Goal: Communication & Community: Answer question/provide support

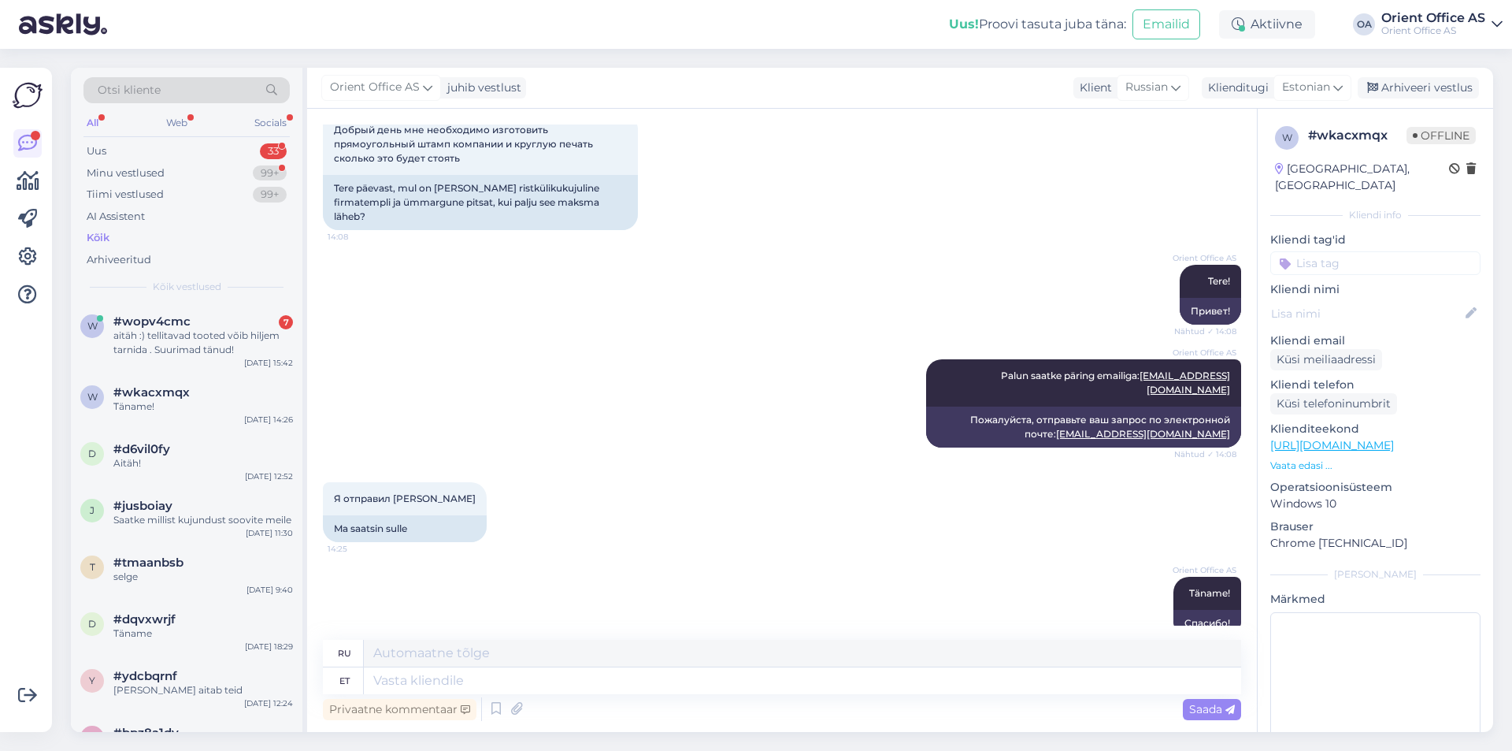
click at [99, 235] on div "Kõik" at bounding box center [98, 238] width 23 height 16
click at [241, 330] on div "aitäh :) tellitavad tooted võib hiljem tarnida . Suurimad tänud!" at bounding box center [203, 342] width 180 height 28
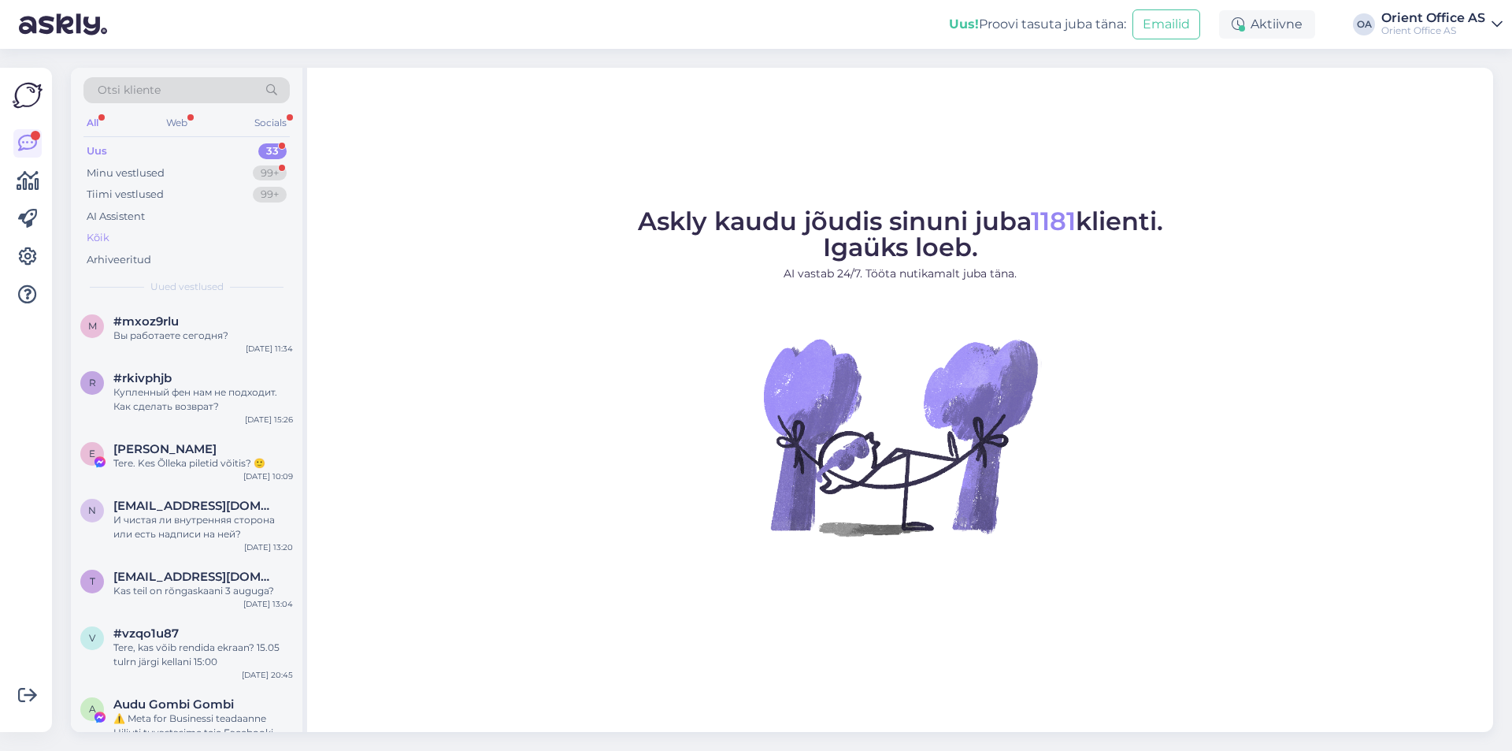
click at [136, 234] on div "Kõik" at bounding box center [186, 238] width 206 height 22
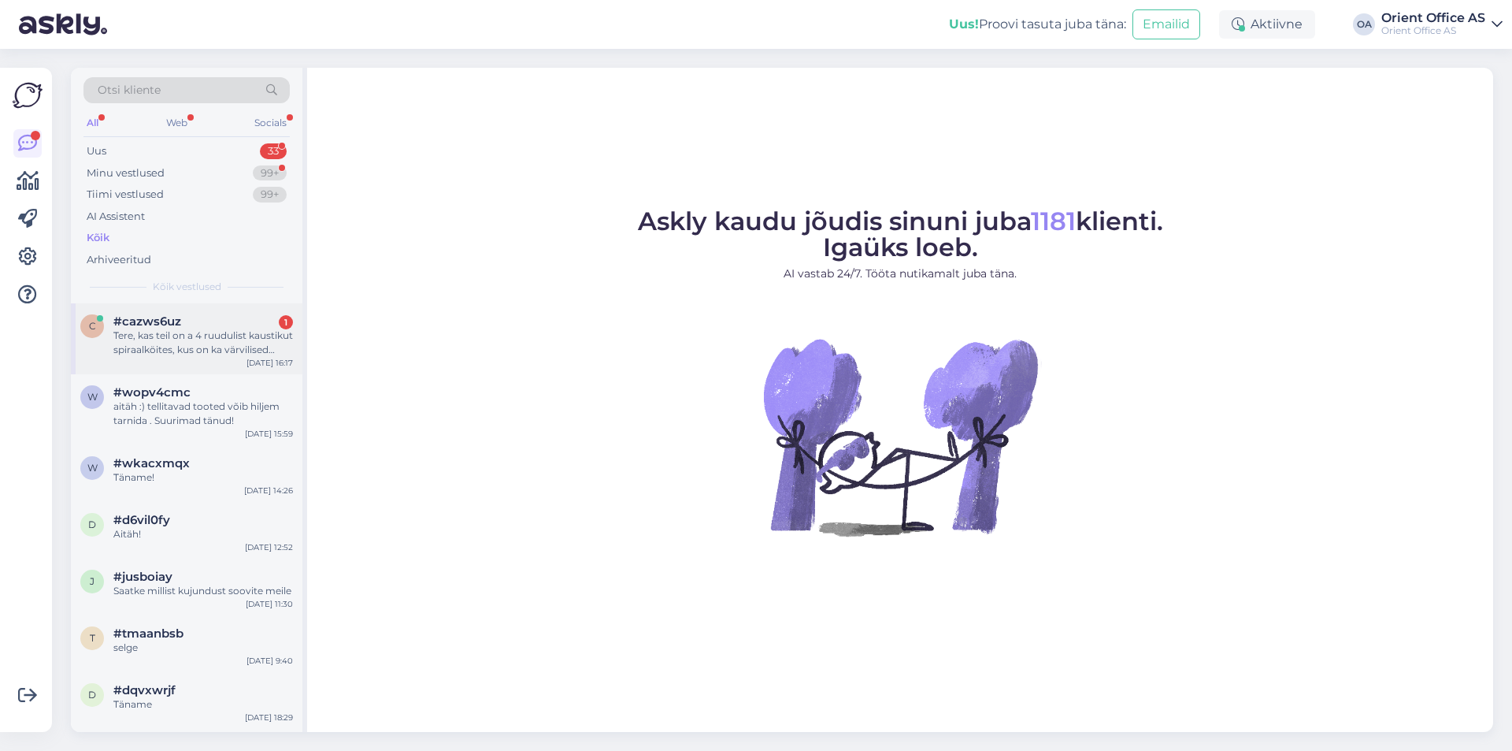
click at [228, 330] on div "Tere, kas teil on a 4 ruudulist kaustikut spiraalköites, kus on ka värvilised v…" at bounding box center [203, 342] width 180 height 28
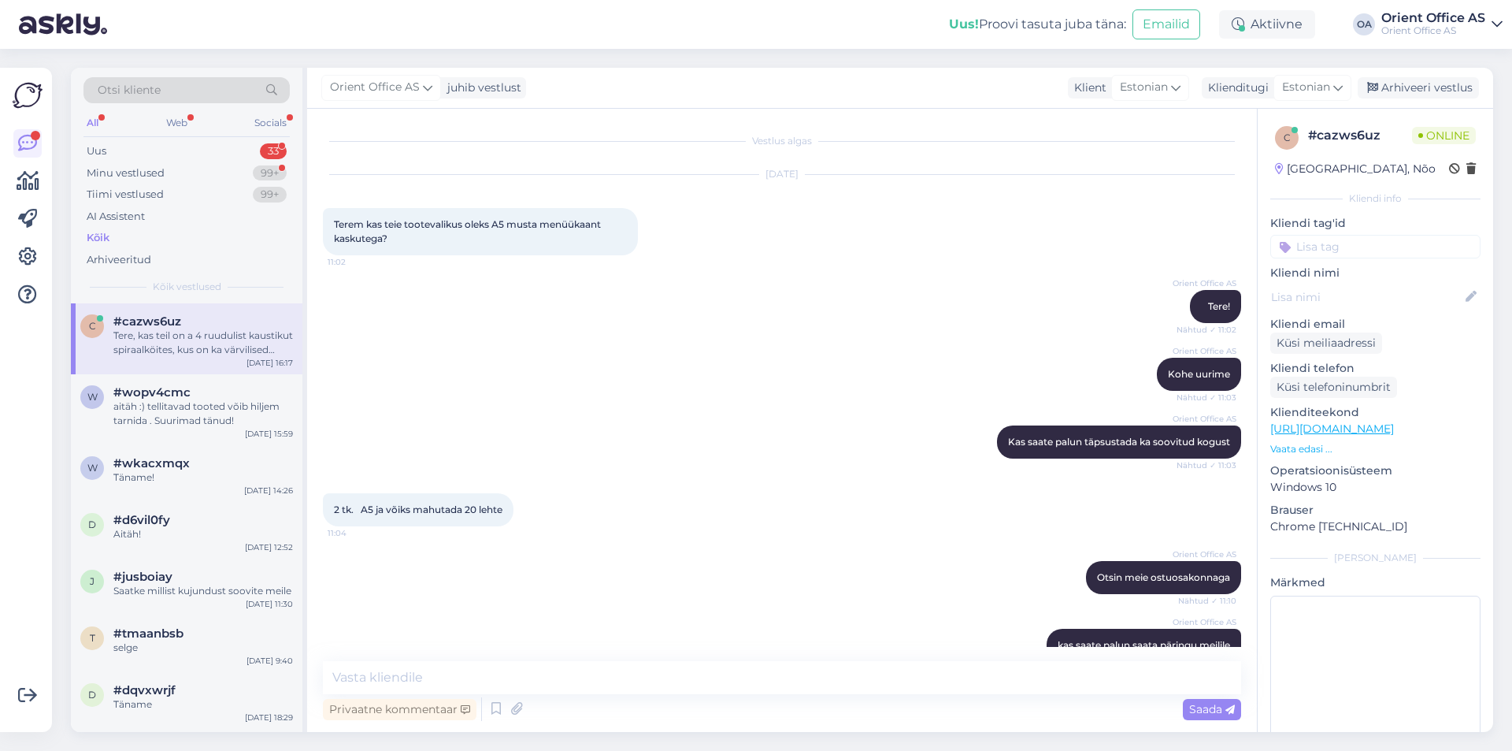
scroll to position [4535, 0]
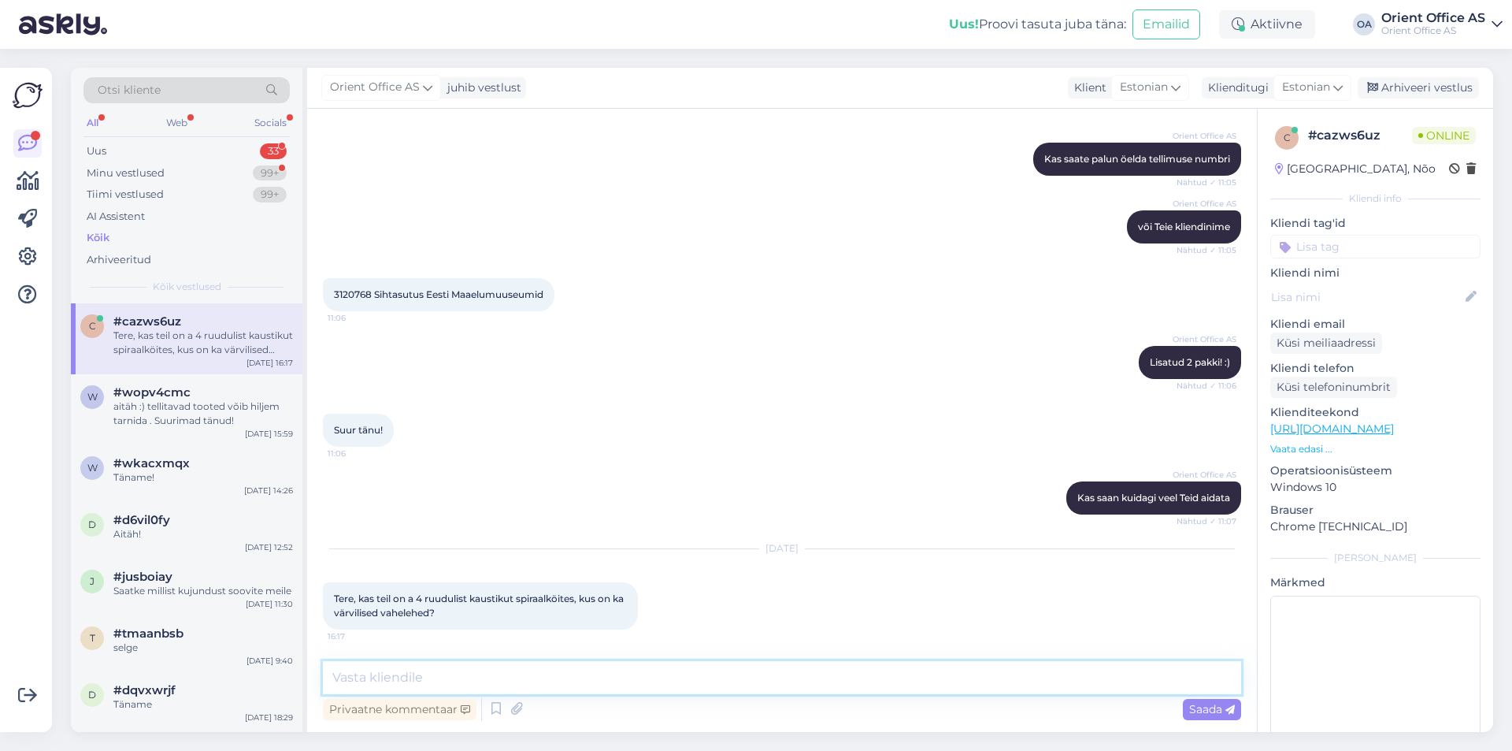
click at [665, 680] on textarea at bounding box center [782, 677] width 918 height 33
click at [665, 679] on textarea at bounding box center [782, 677] width 918 height 33
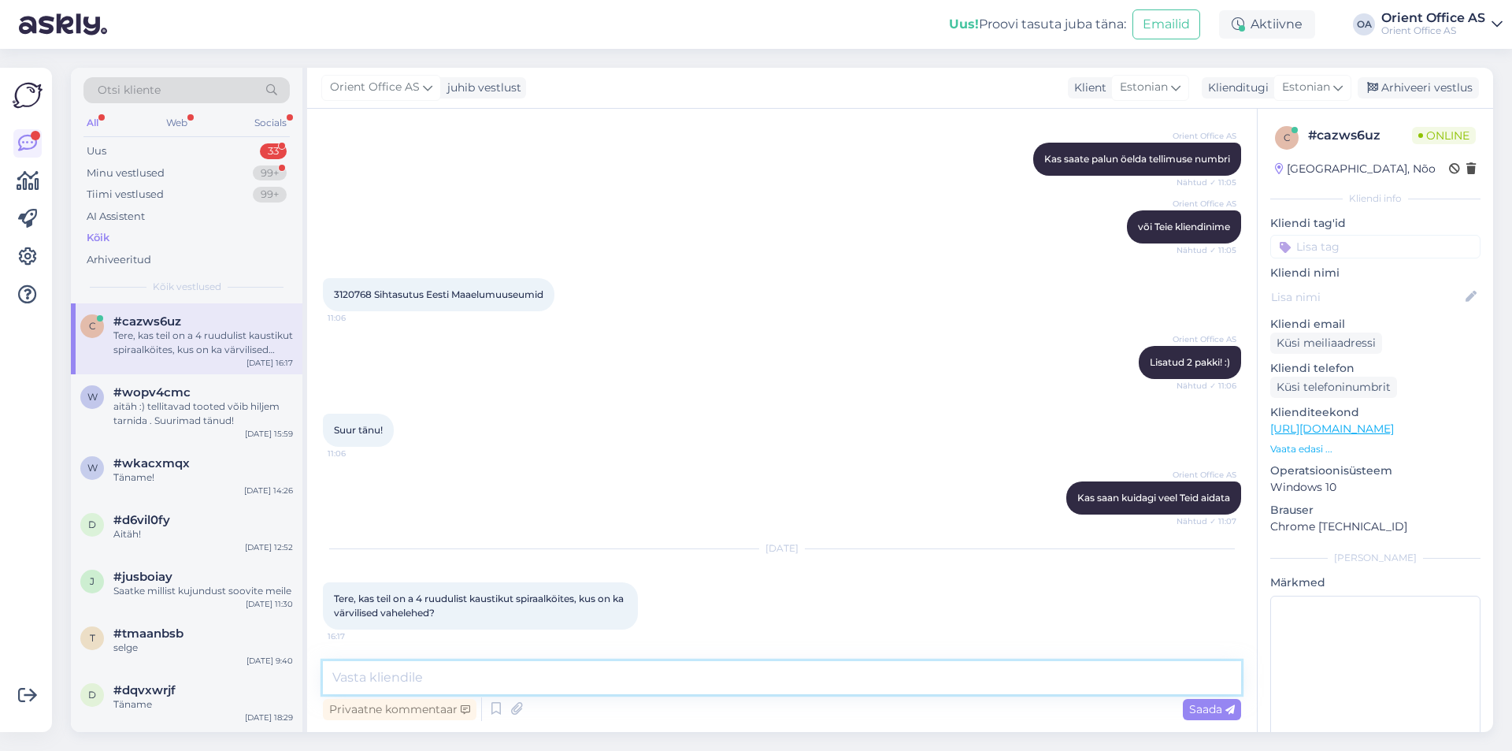
click at [558, 669] on textarea at bounding box center [782, 677] width 918 height 33
click at [399, 610] on span "Tere, kas teil on a 4 ruudulist kaustikut spiraalköites, kus on ka värvilised v…" at bounding box center [480, 605] width 292 height 26
copy div "Tere, kas teil on a 4 ruudulist kaustikut spiraalköites, kus on ka värvilised v…"
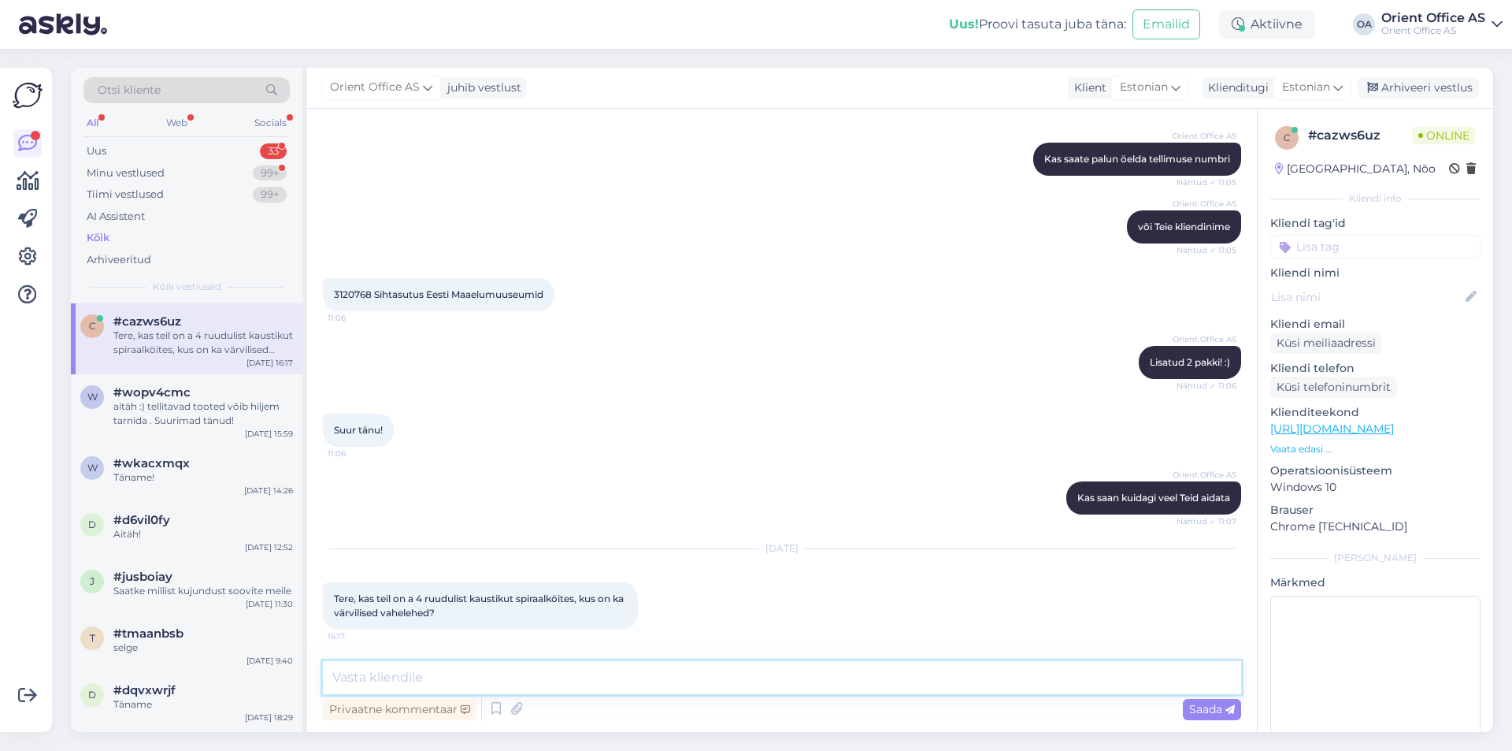
click at [400, 683] on textarea at bounding box center [782, 677] width 918 height 33
type textarea "Täpsustan"
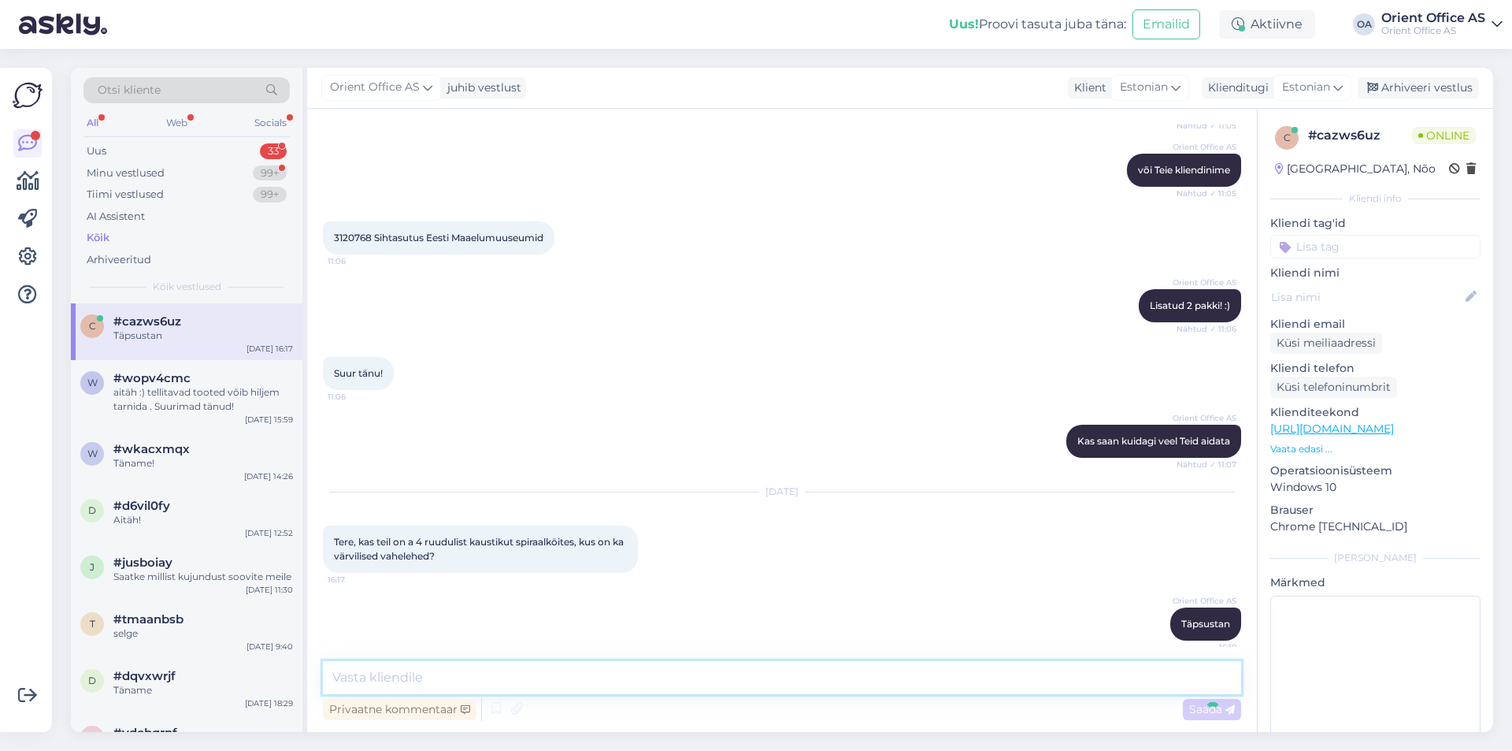
scroll to position [4603, 0]
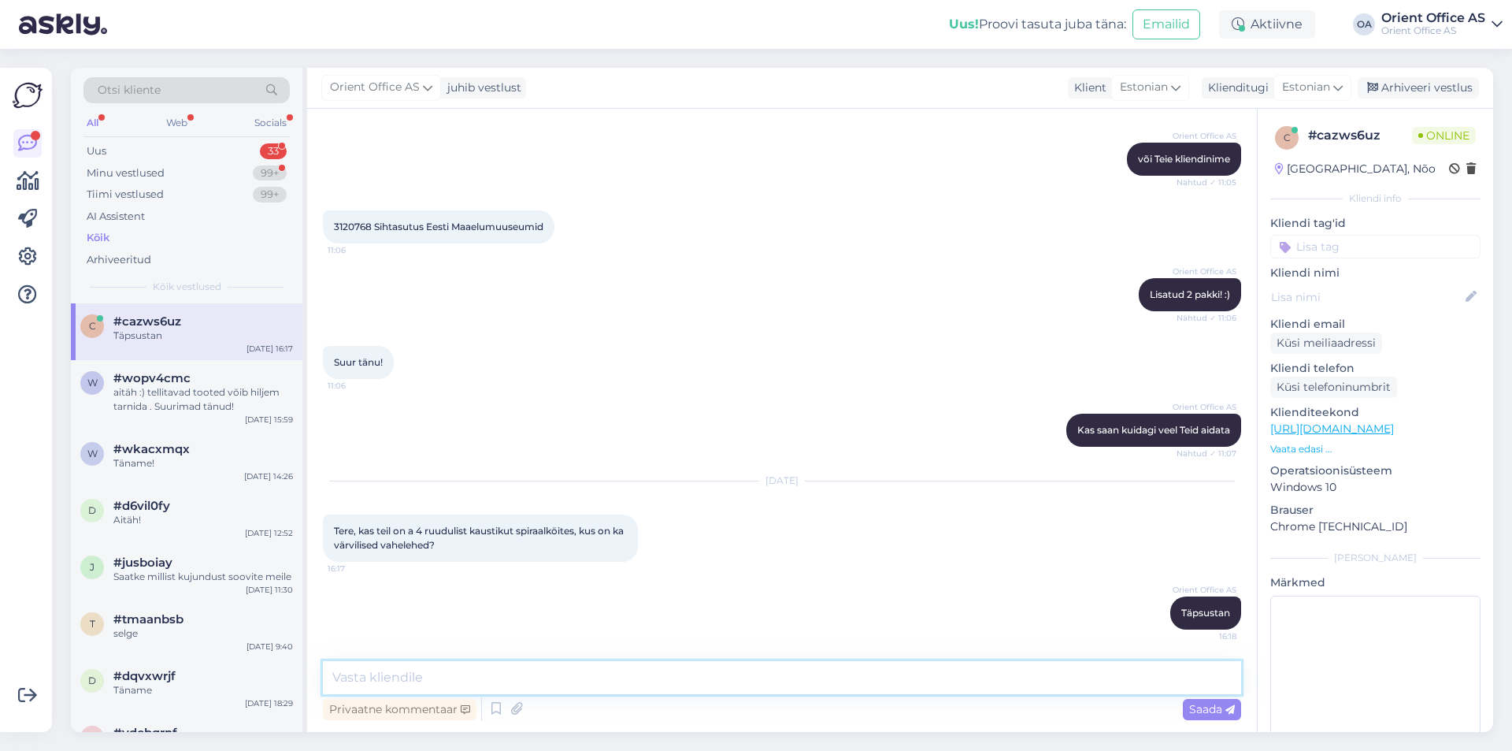
click at [416, 678] on textarea at bounding box center [782, 677] width 918 height 33
type textarea "Kas saate palun täpsustada soovitud kogust"
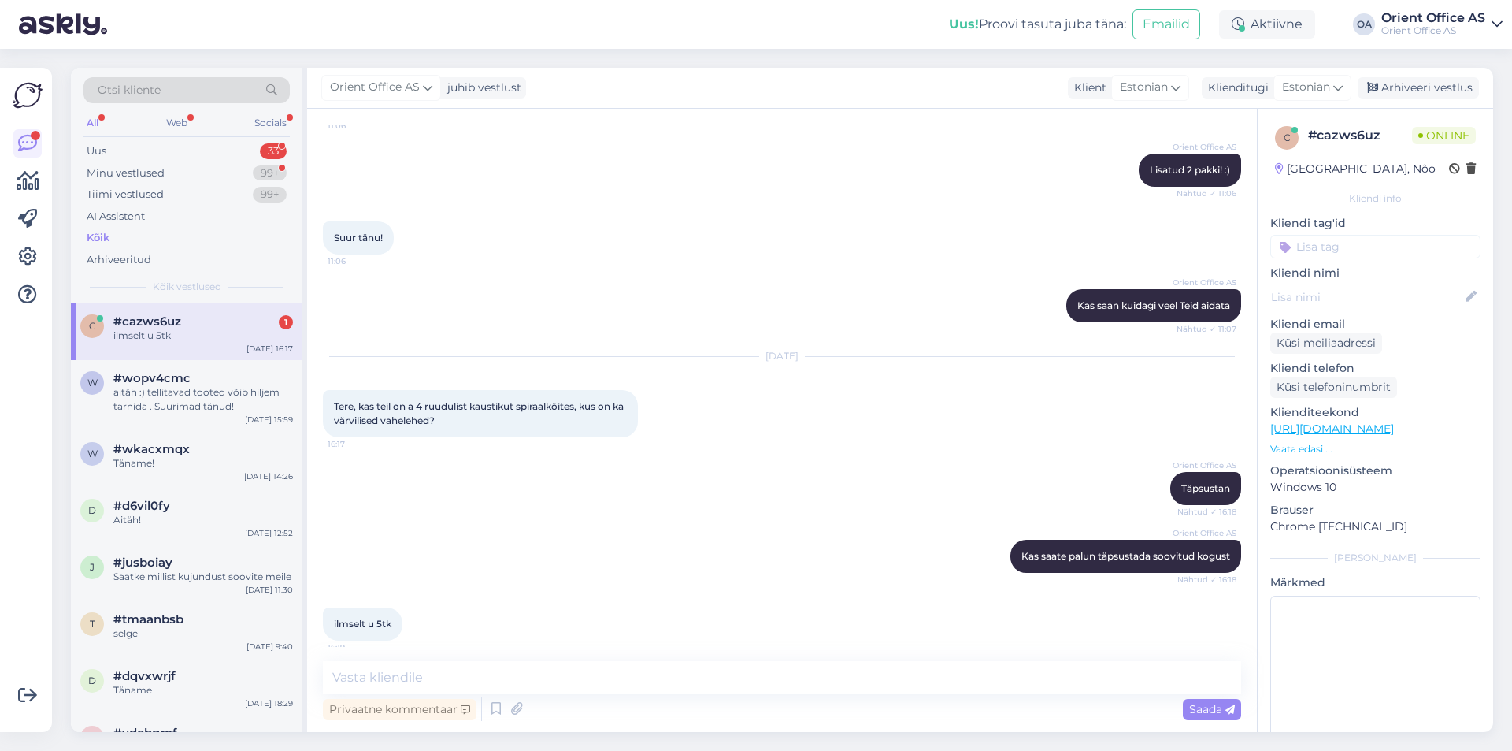
scroll to position [4739, 0]
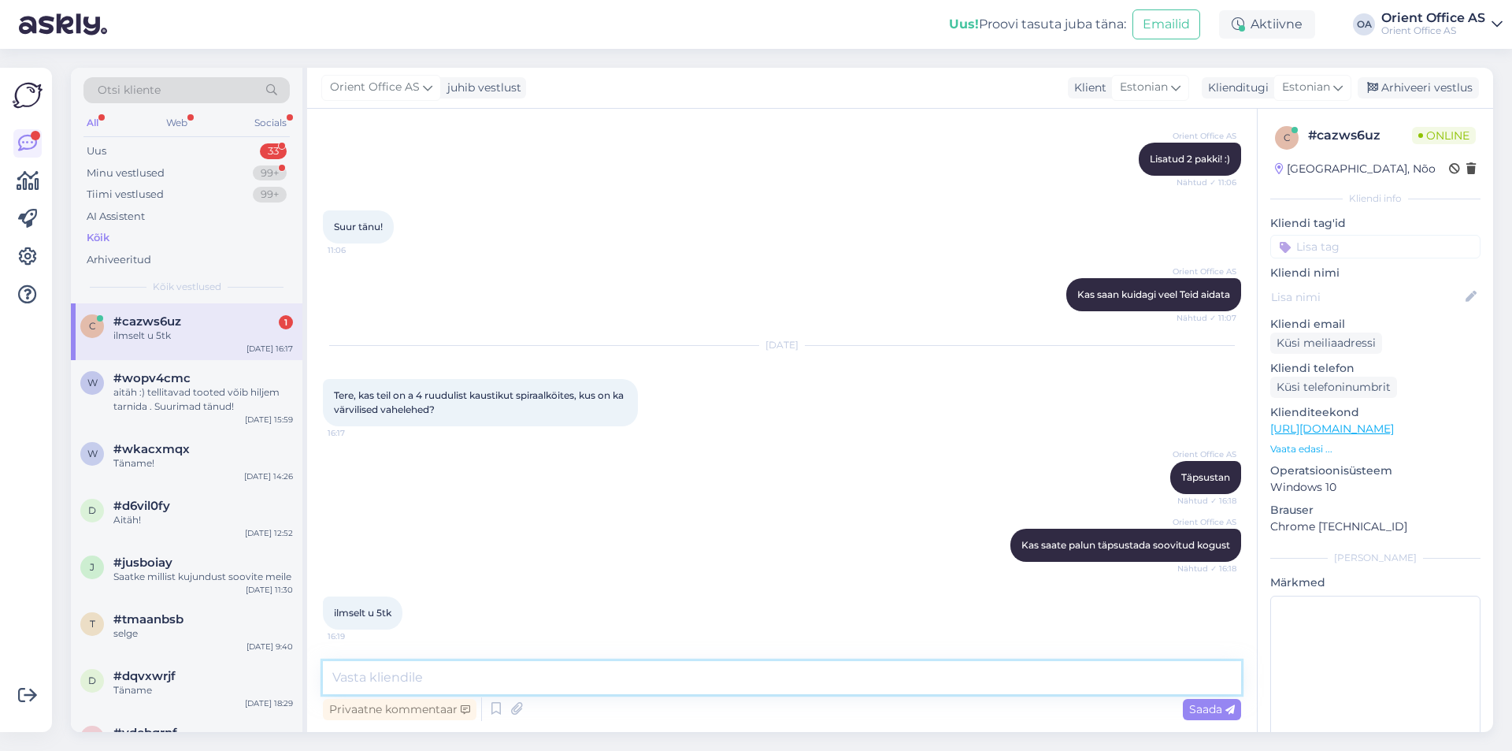
click at [423, 677] on textarea at bounding box center [782, 677] width 918 height 33
click at [168, 406] on div "aitäh :) tellitavad tooted võib hiljem tarnida . Suurimad tänud!" at bounding box center [203, 399] width 180 height 28
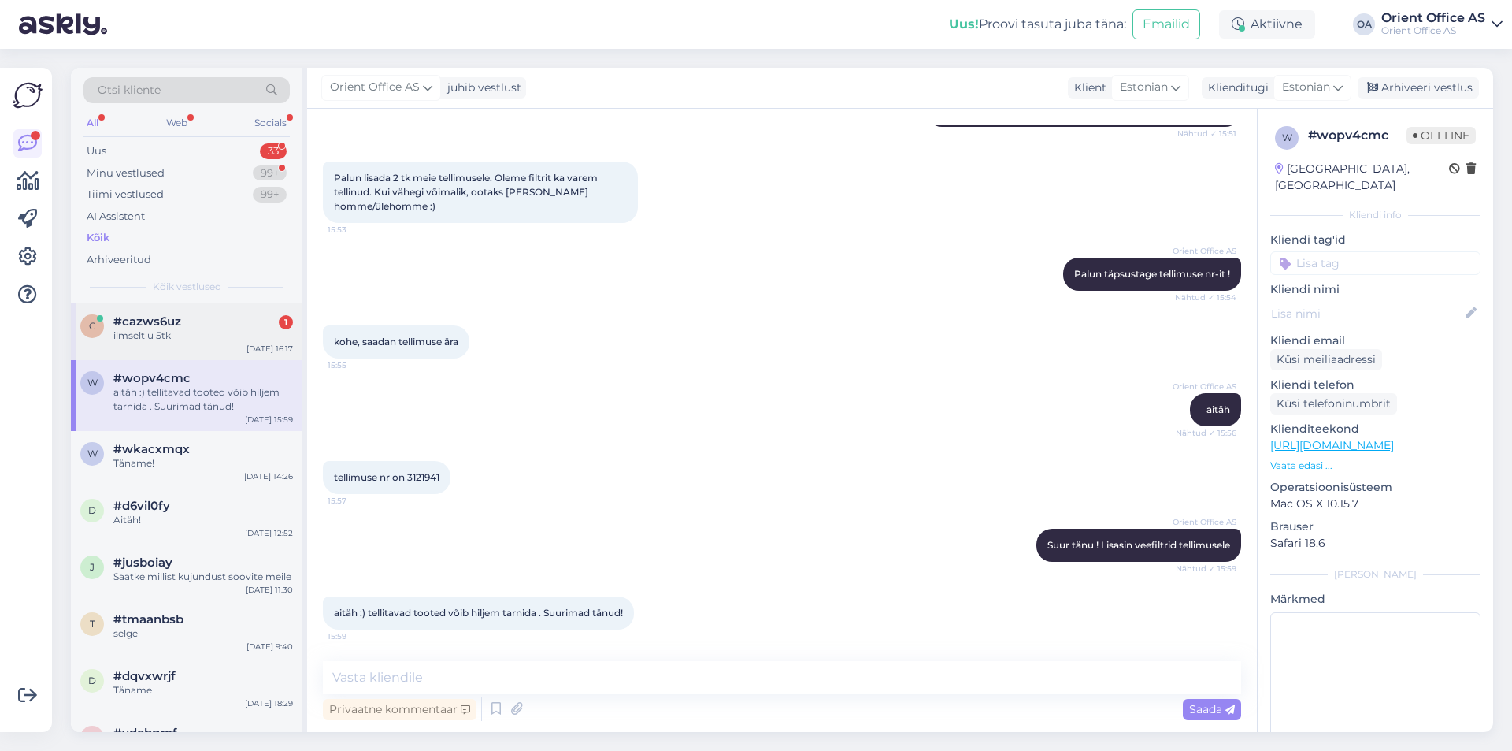
click at [176, 336] on div "ilmselt u 5tk" at bounding box center [203, 335] width 180 height 14
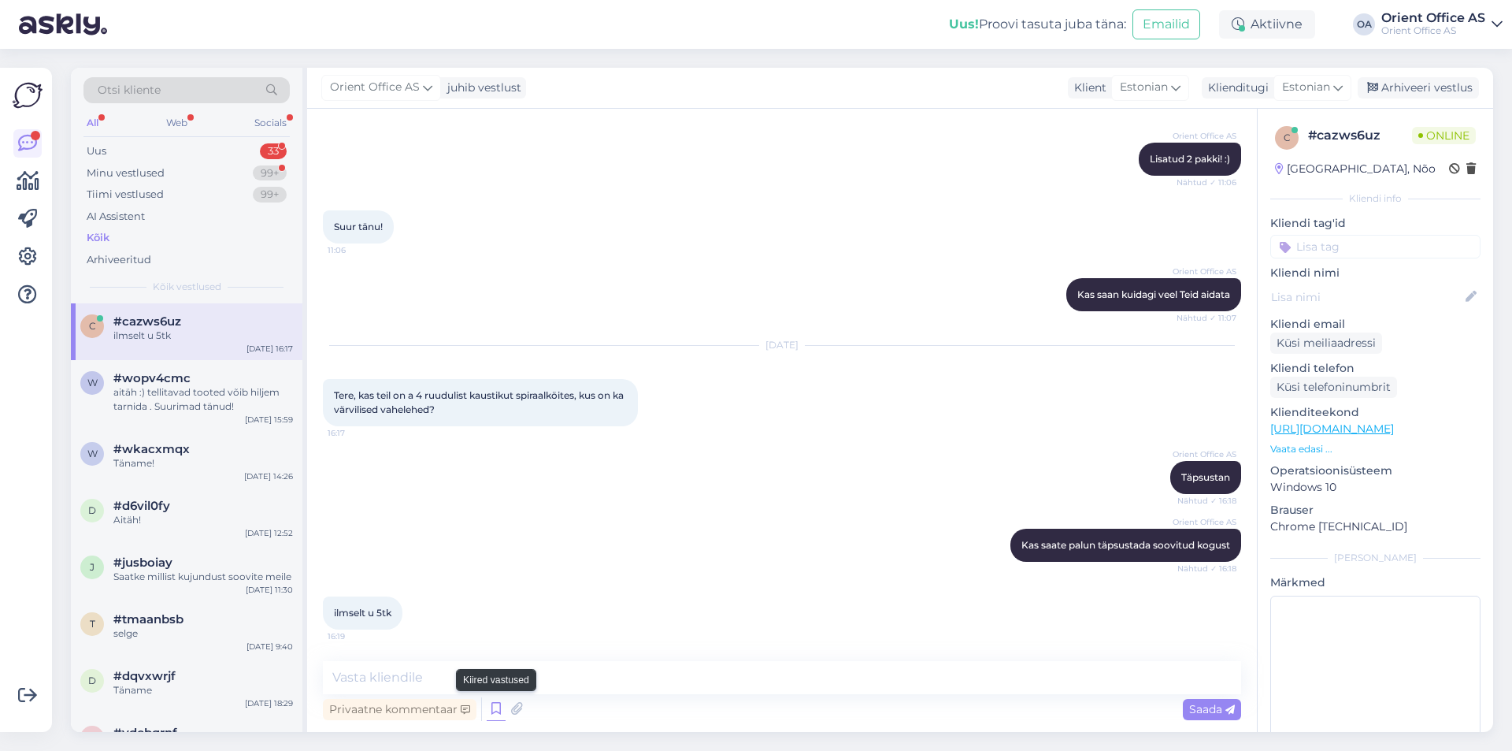
click at [487, 706] on icon at bounding box center [496, 709] width 19 height 24
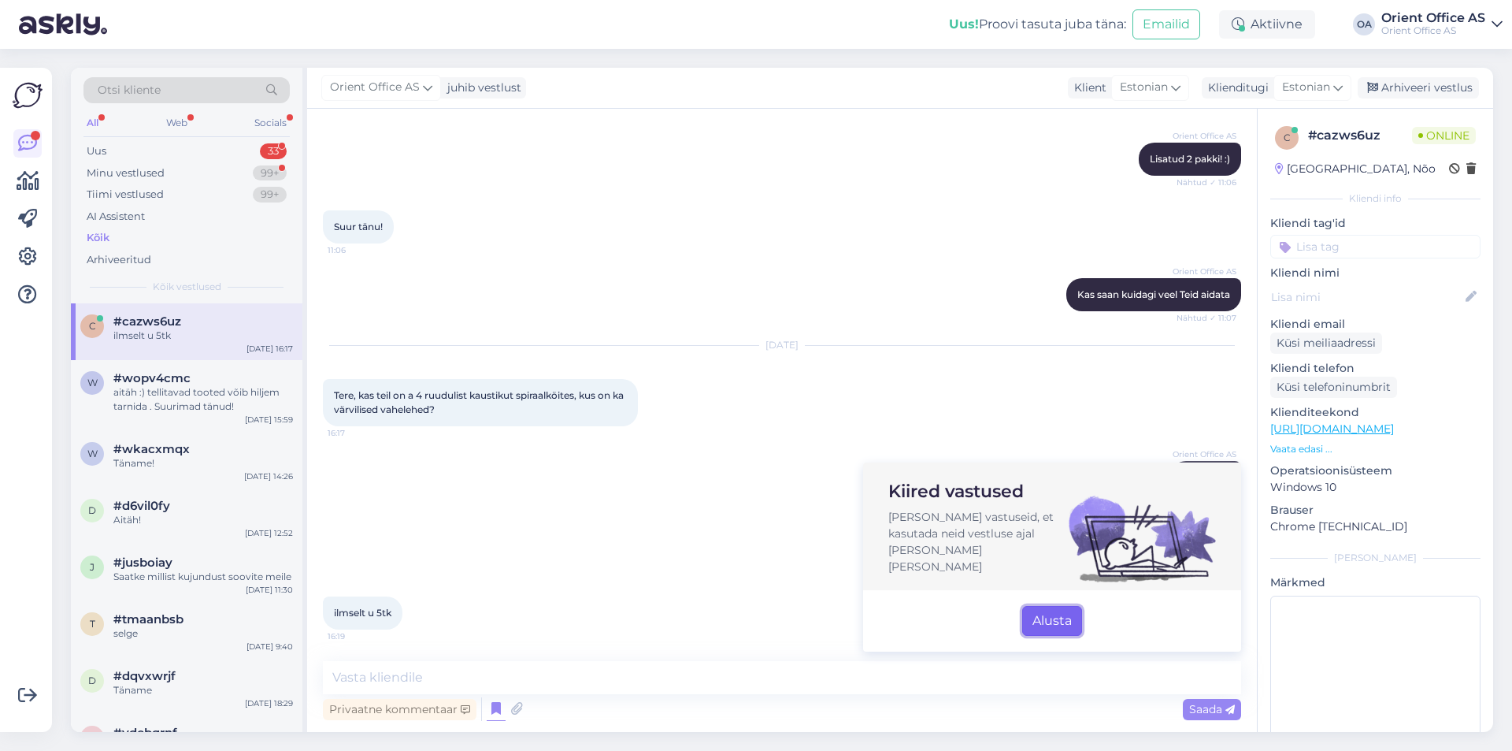
click at [1052, 621] on button "Alusta" at bounding box center [1052, 621] width 60 height 30
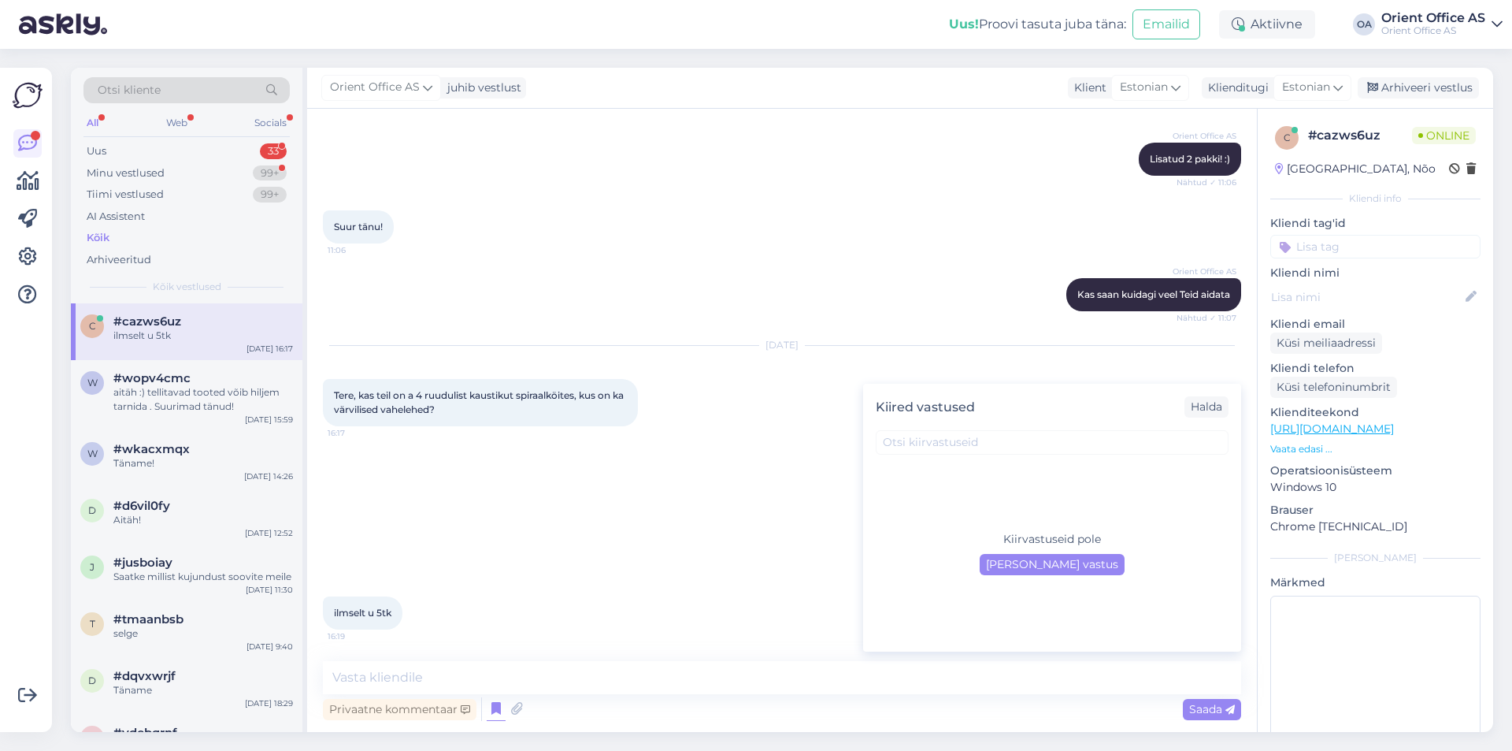
click at [611, 371] on div "[DATE] Tere, kas teil on a 4 ruudulist kaustikut spiraalköites, kus on ka värvi…" at bounding box center [782, 385] width 918 height 115
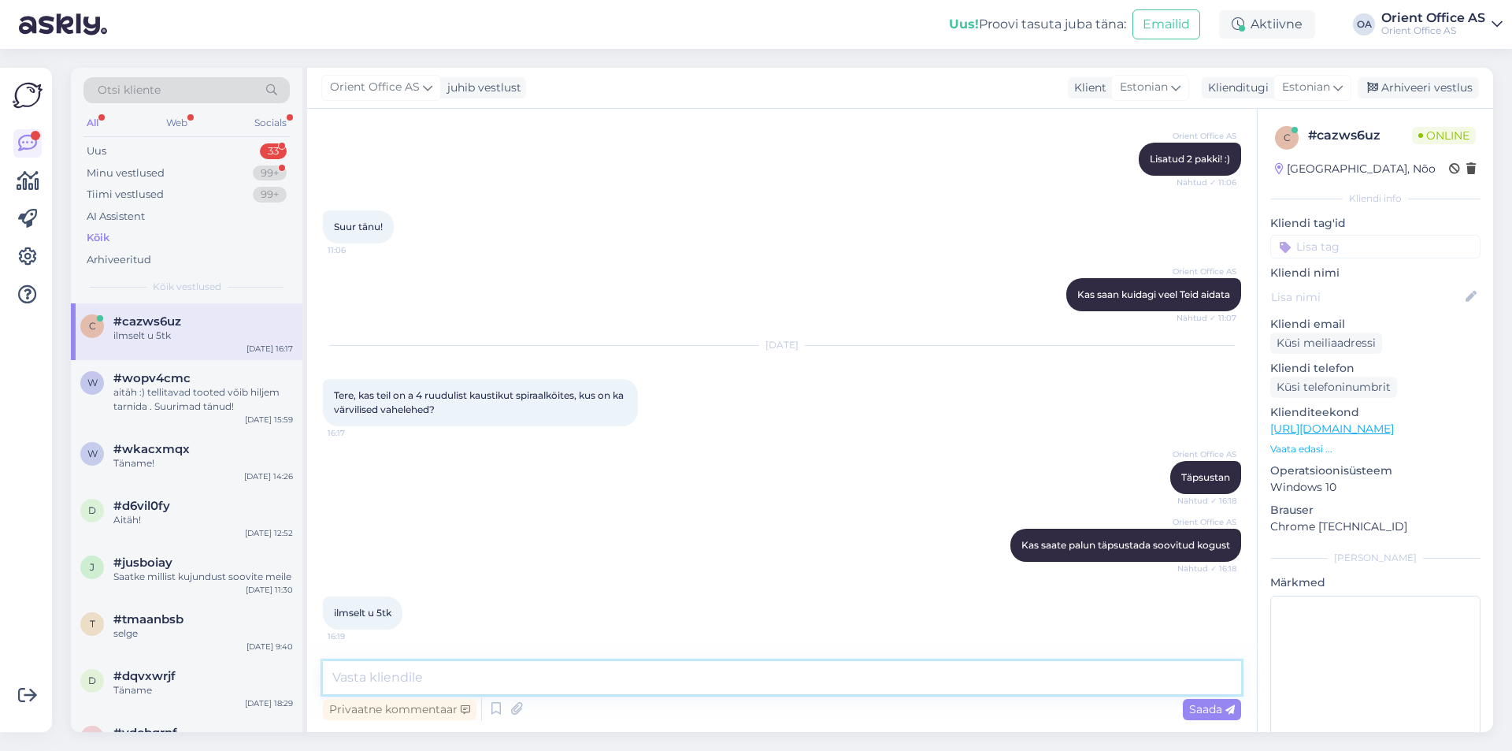
click at [398, 674] on textarea at bounding box center [782, 677] width 918 height 33
click at [483, 671] on textarea at bounding box center [782, 677] width 918 height 33
type textarea "Saadan meie ostuosakonnale päringu"
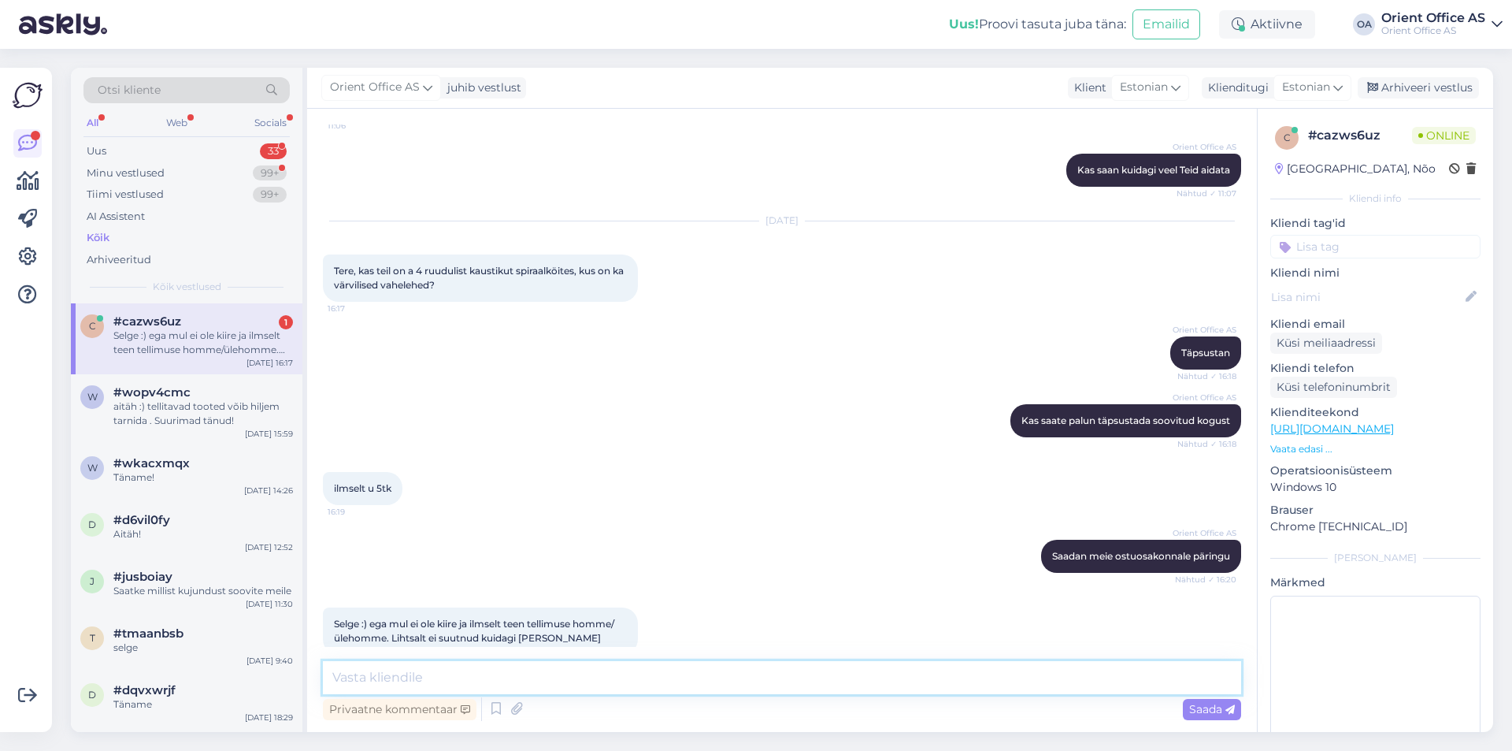
scroll to position [4888, 0]
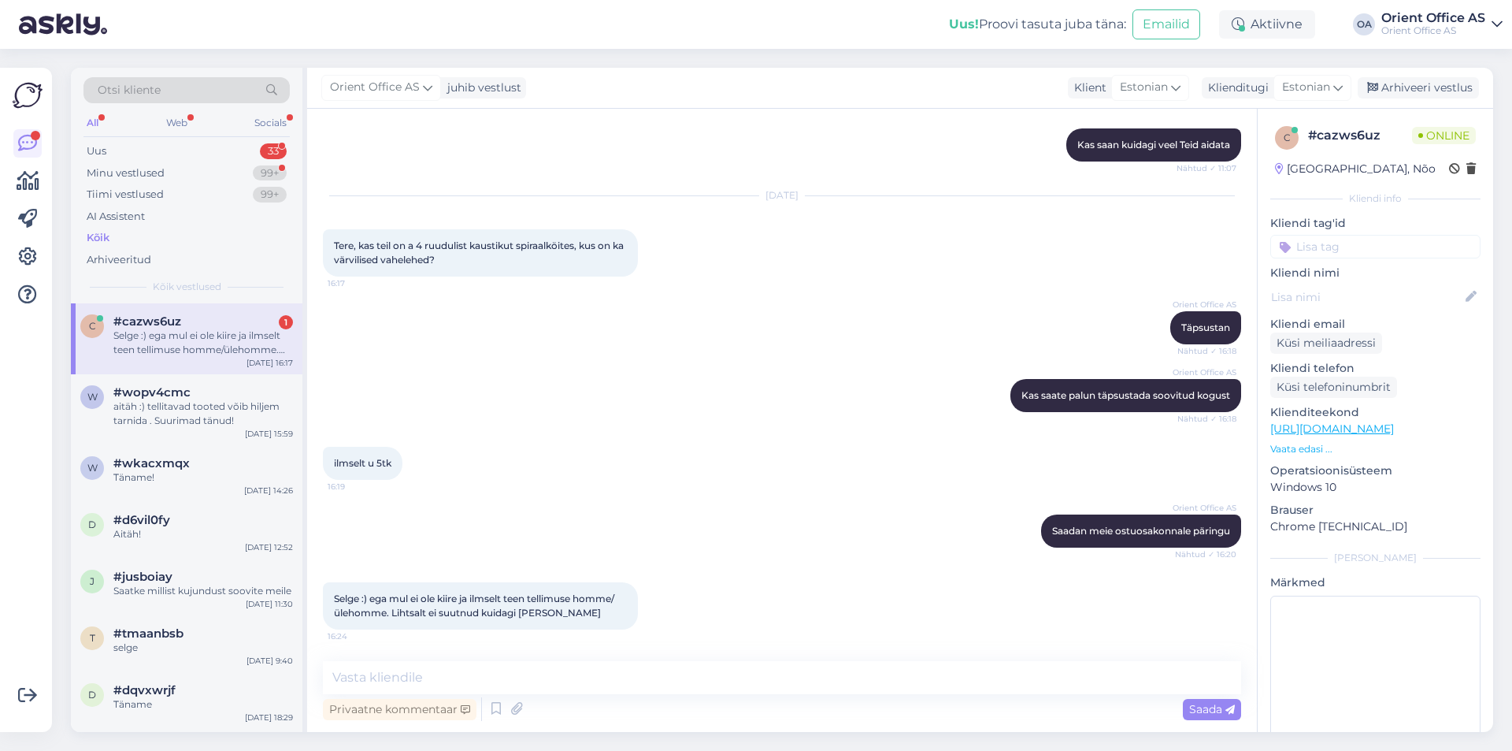
click at [493, 661] on div "Vestlus algas [DATE] Terem kas teie tootevalikus oleks A5 musta menüükaant kask…" at bounding box center [782, 420] width 950 height 623
click at [491, 663] on textarea at bounding box center [782, 677] width 918 height 33
click at [490, 664] on textarea at bounding box center [782, 677] width 918 height 33
click at [451, 668] on textarea at bounding box center [782, 677] width 918 height 33
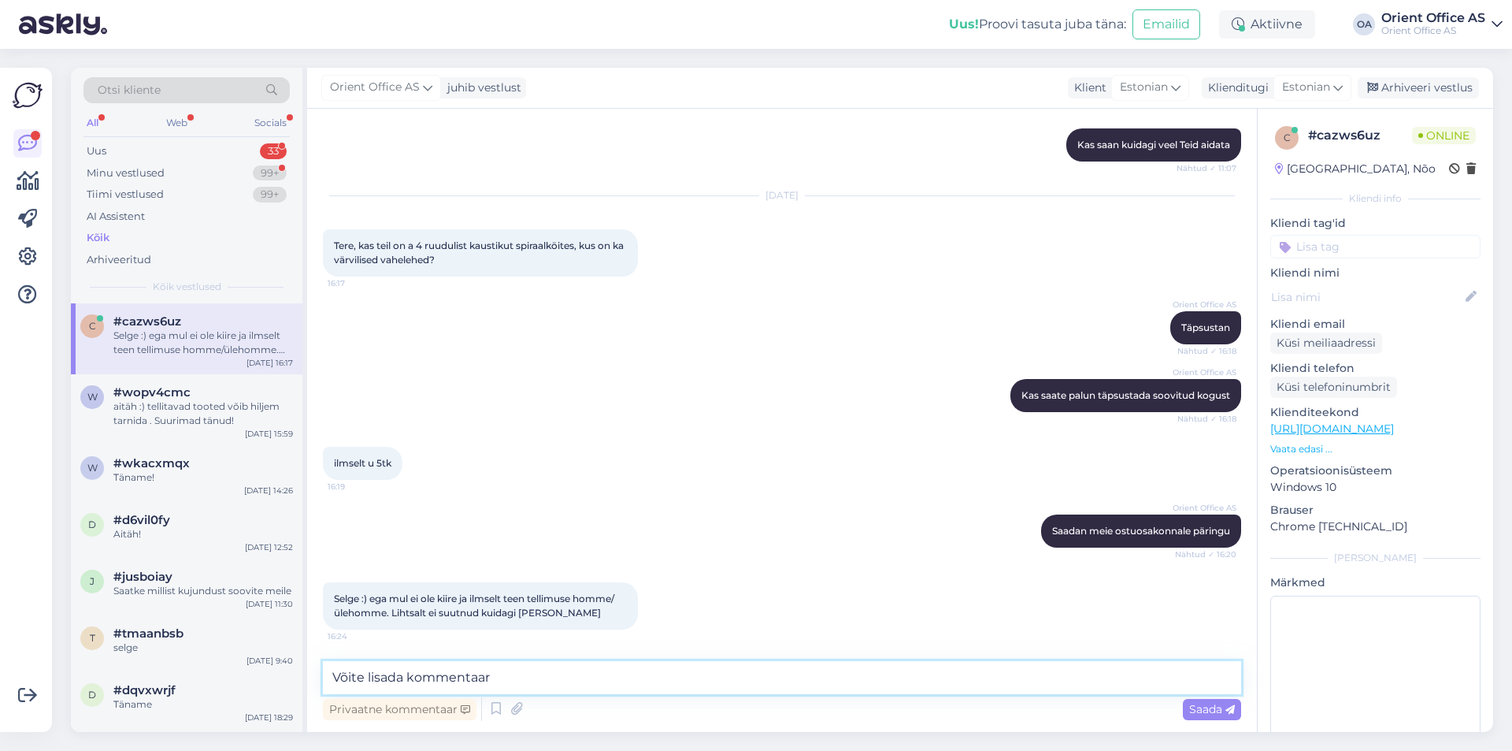
type textarea "Võite lisada kommentaari"
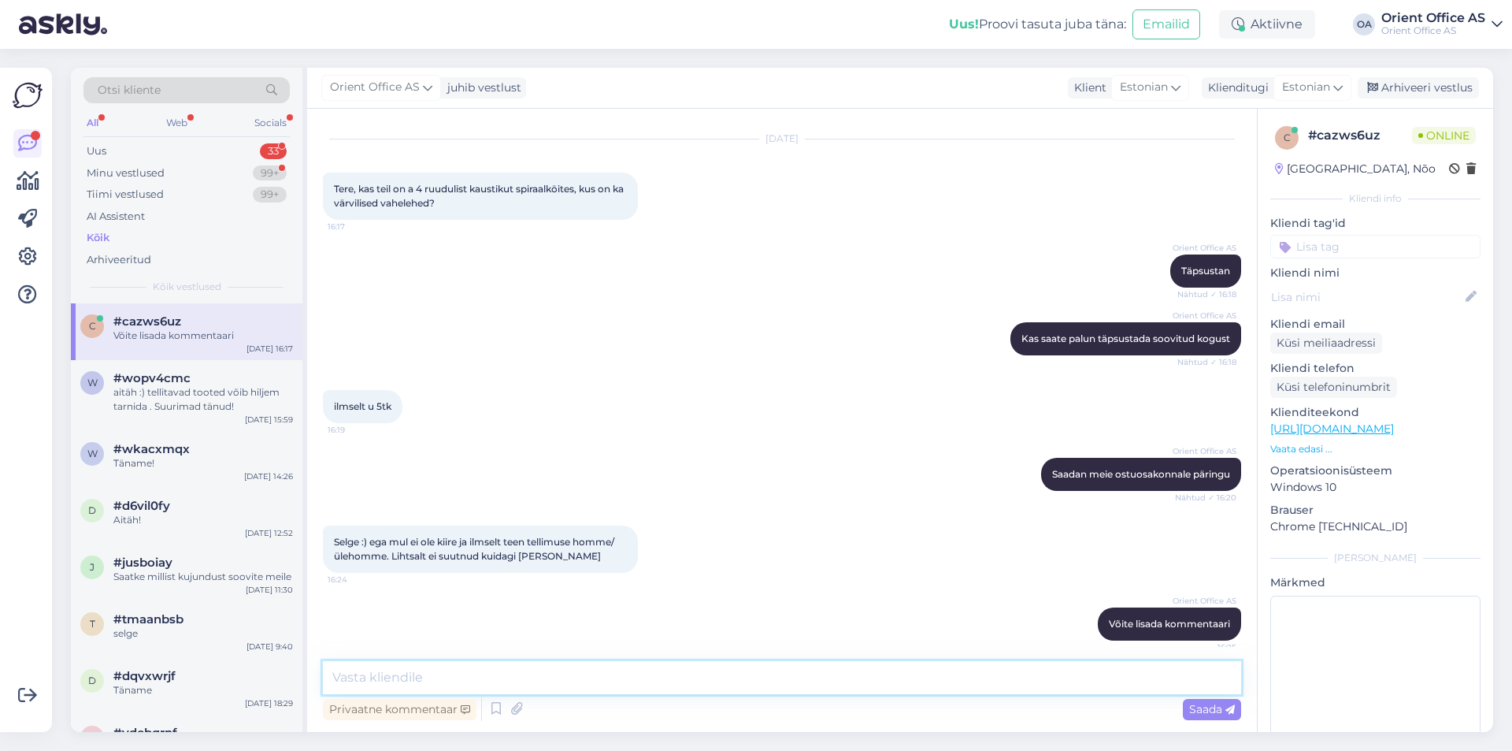
scroll to position [4956, 0]
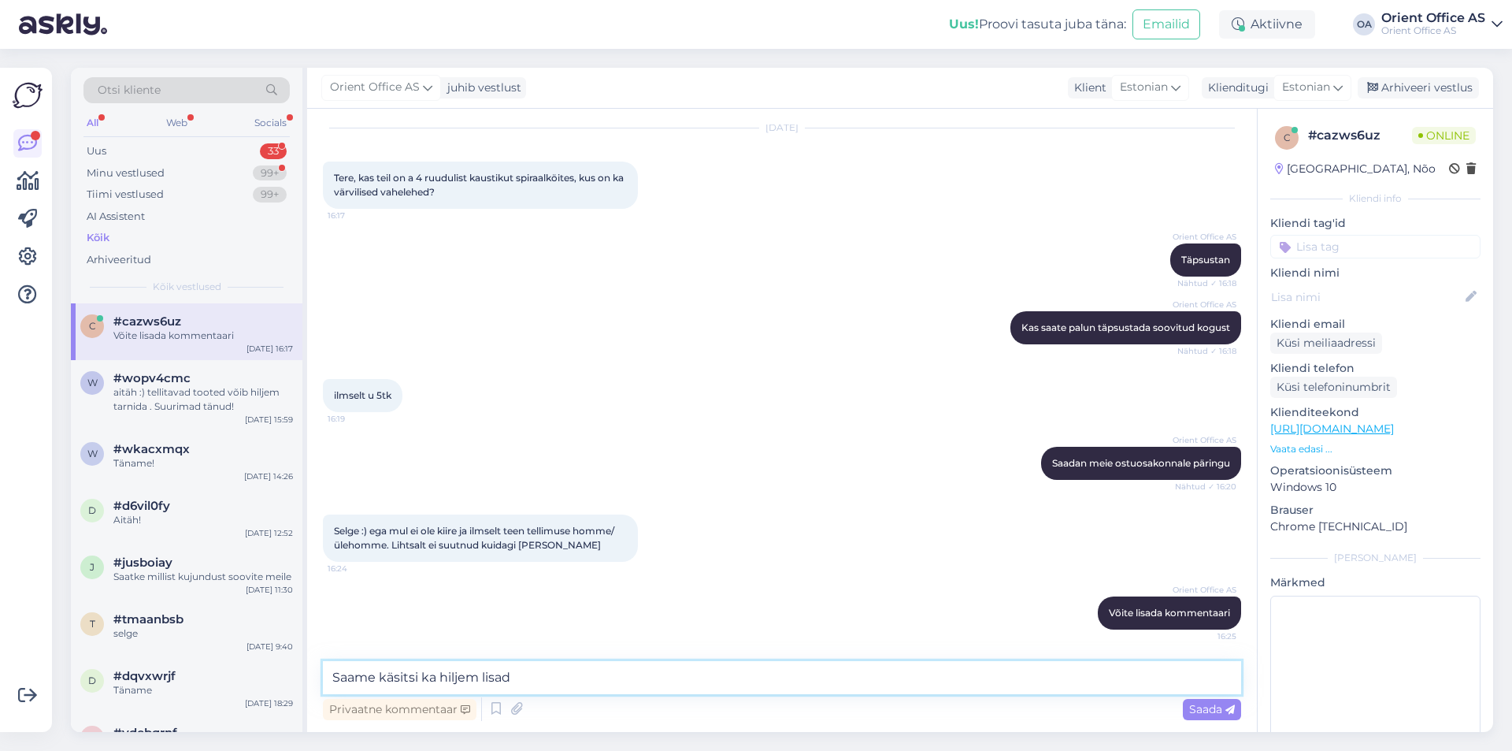
type textarea "Saame käsitsi ka hiljem lisada"
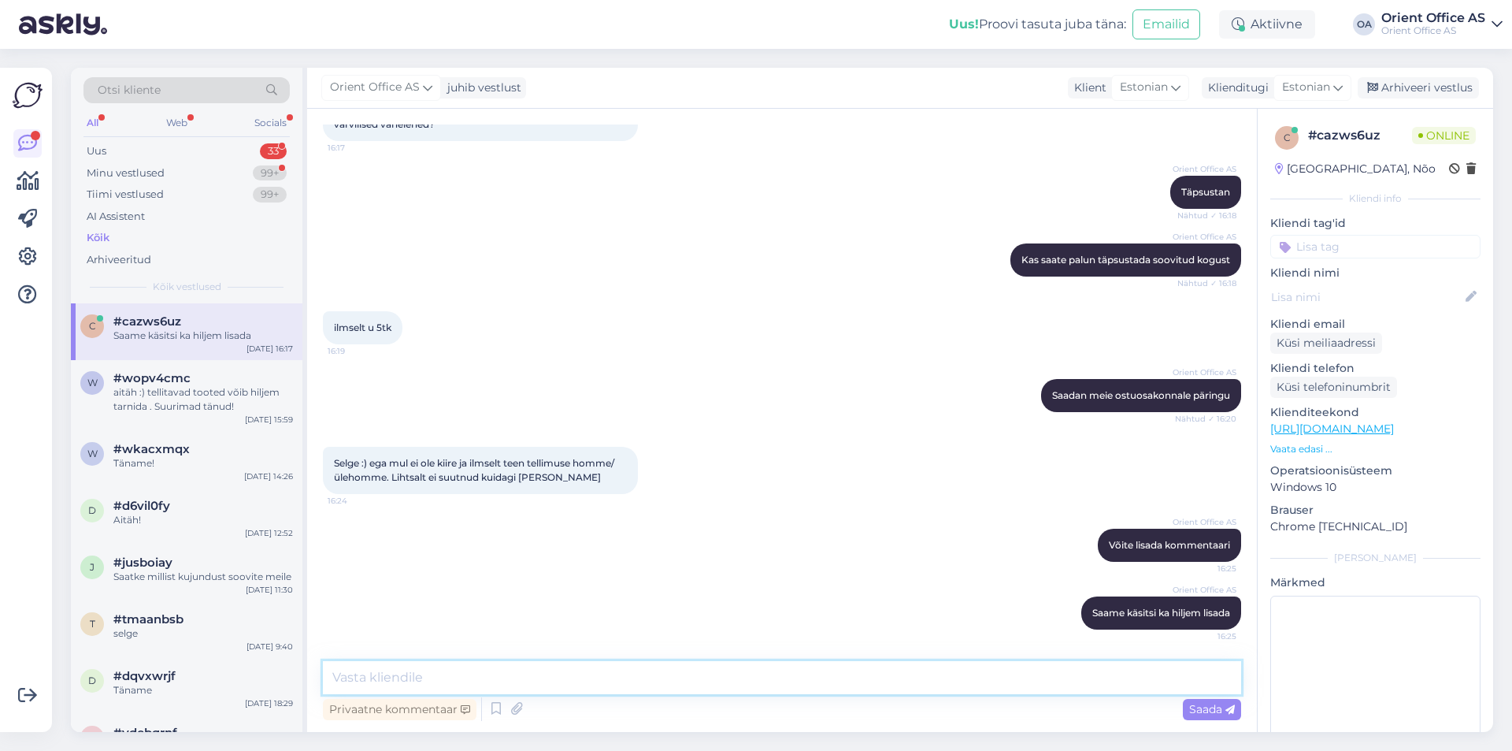
click at [467, 677] on textarea at bounding box center [782, 677] width 918 height 33
click at [466, 680] on textarea at bounding box center [782, 677] width 918 height 33
paste textarea "[URL][DOMAIN_NAME]"
type textarea "[URL][DOMAIN_NAME]"
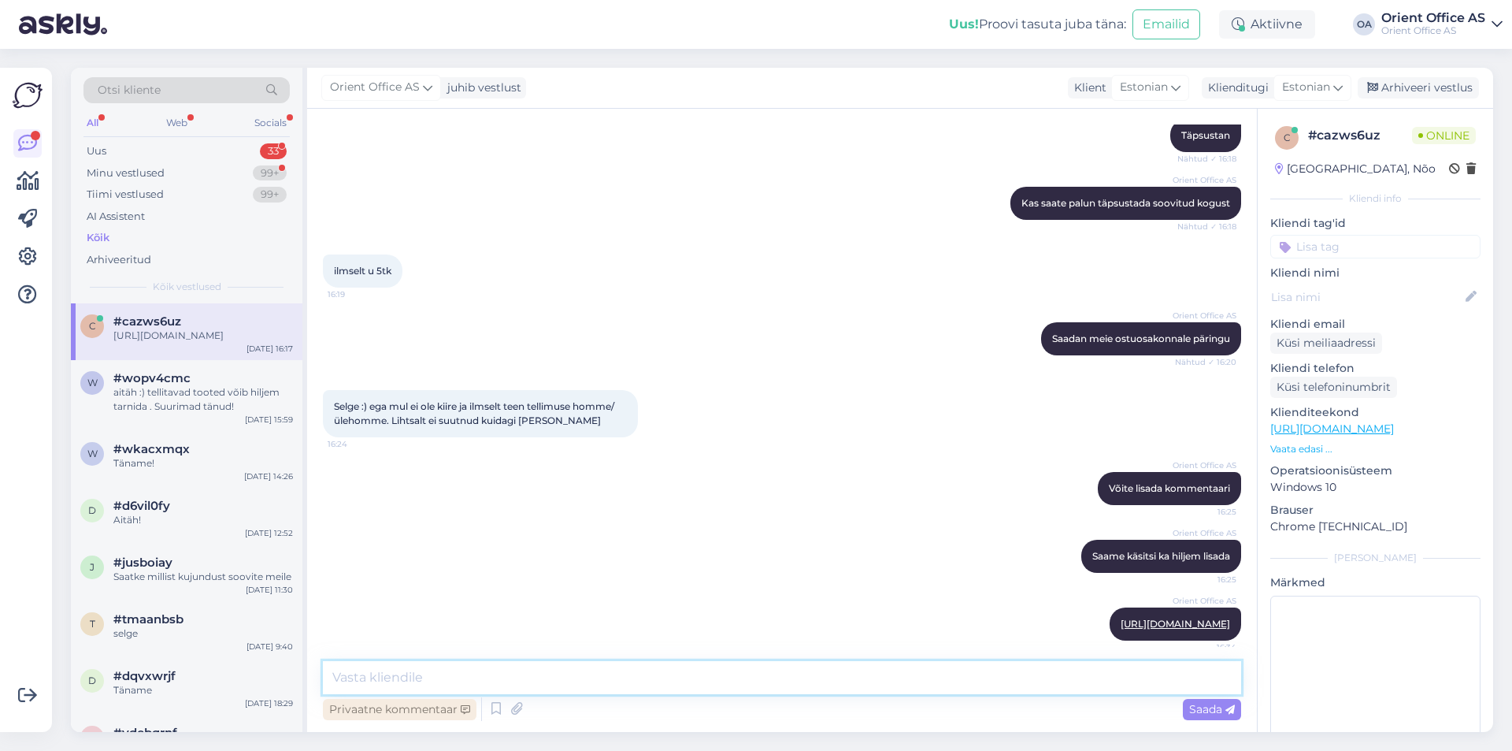
scroll to position [5091, 0]
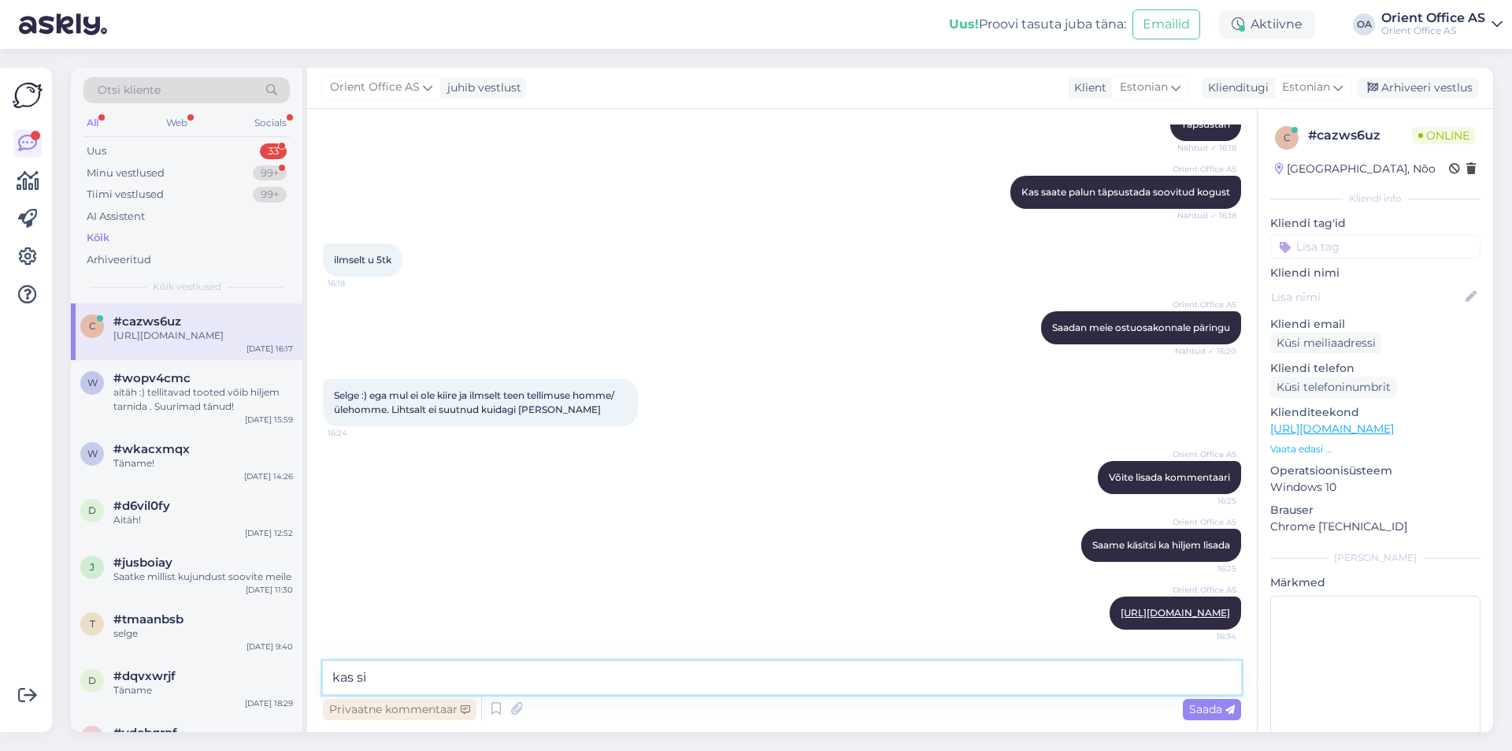
type textarea "kas sit"
type textarea "Siin oleks olemas"
